Goal: Information Seeking & Learning: Check status

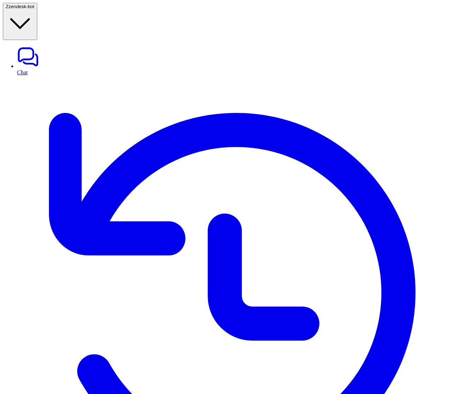
scroll to position [0, 98]
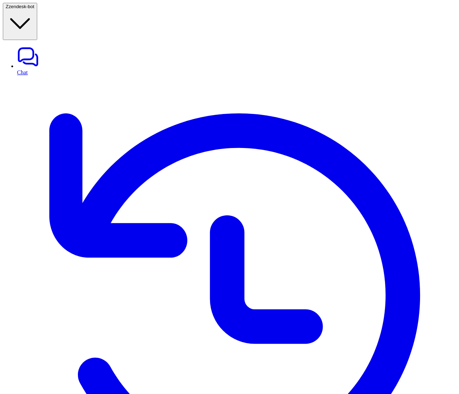
scroll to position [195, 0]
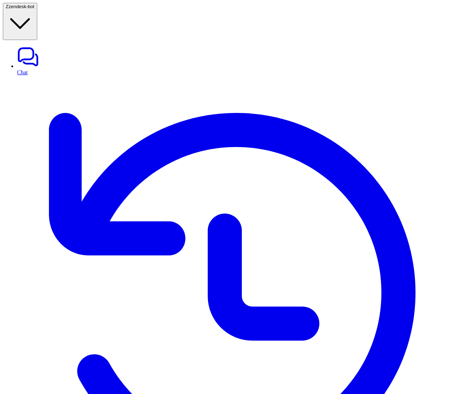
scroll to position [1, 0]
